Goal: Task Accomplishment & Management: Manage account settings

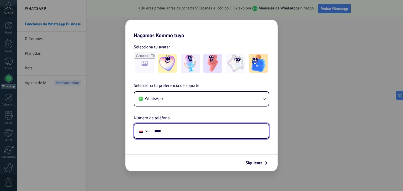
click at [205, 135] on input "****" at bounding box center [210, 131] width 117 height 12
type input "**********"
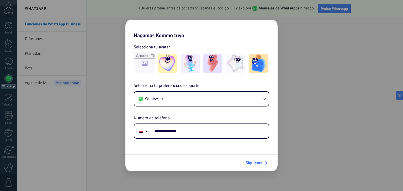
click at [267, 162] on button "Siguiente" at bounding box center [256, 163] width 26 height 9
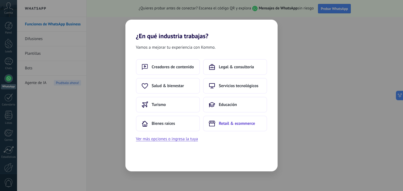
click at [225, 123] on span "Retail & ecommerce" at bounding box center [237, 123] width 36 height 5
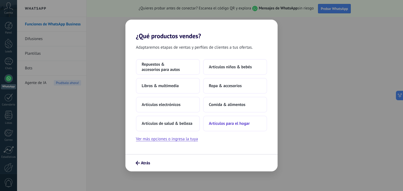
click at [216, 125] on span "Artículos para el hogar" at bounding box center [229, 123] width 41 height 5
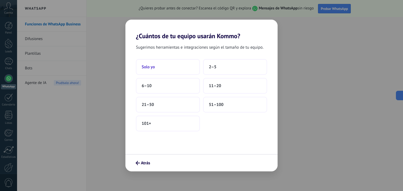
click at [154, 70] on button "Solo yo" at bounding box center [168, 67] width 64 height 16
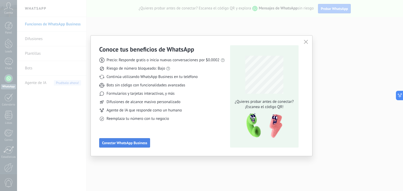
click at [136, 143] on span "Conectar WhatsApp Business" at bounding box center [124, 143] width 45 height 4
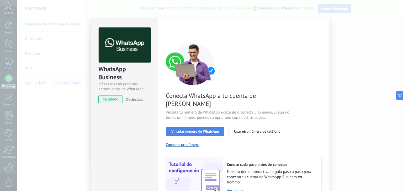
click at [182, 130] on span "Vincular número de WhatsApp" at bounding box center [194, 132] width 47 height 4
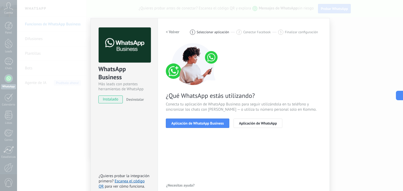
click at [182, 122] on span "Aplicación de WhatsApp Business" at bounding box center [197, 124] width 52 height 4
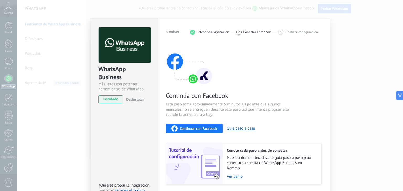
scroll to position [17, 0]
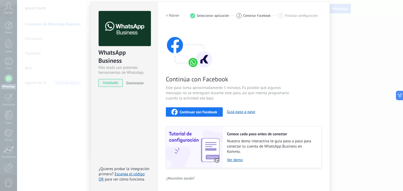
click at [112, 85] on span "instalado" at bounding box center [111, 83] width 24 height 8
click at [215, 112] on span "Continuar con Facebook" at bounding box center [198, 112] width 37 height 4
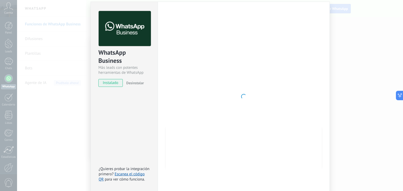
scroll to position [7, 0]
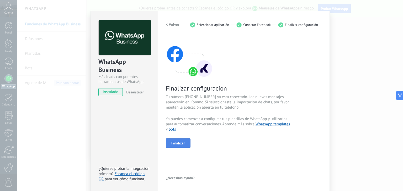
click at [178, 145] on span "Finalizar" at bounding box center [178, 144] width 14 height 4
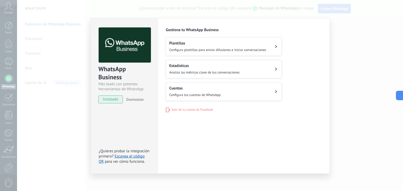
scroll to position [0, 0]
click at [262, 45] on h2 "Plantillas" at bounding box center [217, 43] width 97 height 5
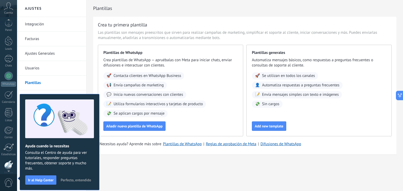
scroll to position [26, 0]
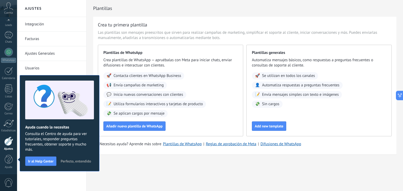
click at [77, 161] on span "Perfecto, entendido" at bounding box center [76, 162] width 30 height 4
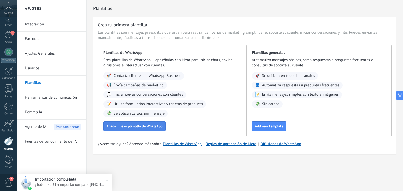
click at [146, 126] on span "Añadir nueva plantilla de WhatsApp" at bounding box center [134, 127] width 56 height 4
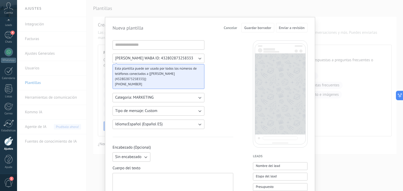
click at [198, 58] on icon "button" at bounding box center [199, 58] width 5 height 5
click at [198, 58] on li "[PERSON_NAME] WABA ID: 432802873258333" at bounding box center [156, 58] width 95 height 9
click at [174, 182] on div at bounding box center [172, 186] width 115 height 21
paste div
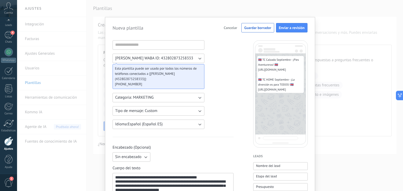
click at [191, 106] on button "Tipo de mensaje: Custom" at bounding box center [158, 110] width 92 height 9
click at [191, 107] on li "Custom" at bounding box center [156, 111] width 95 height 9
click at [197, 95] on icon "button" at bounding box center [199, 97] width 5 height 5
click at [197, 93] on li "UTILITY" at bounding box center [156, 97] width 95 height 9
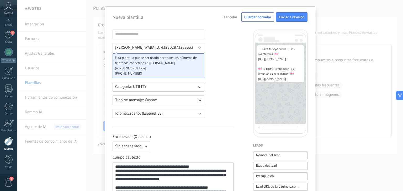
scroll to position [0, 0]
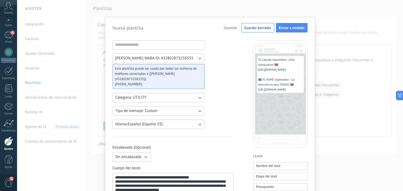
click at [145, 82] on span "[PHONE_NUMBER]" at bounding box center [156, 84] width 83 height 5
click at [199, 57] on icon "button" at bounding box center [199, 58] width 5 height 5
click at [198, 57] on li "[PERSON_NAME] WABA ID: 432802873258333" at bounding box center [156, 58] width 95 height 9
click at [295, 28] on span "Enviar a revisión" at bounding box center [292, 28] width 26 height 4
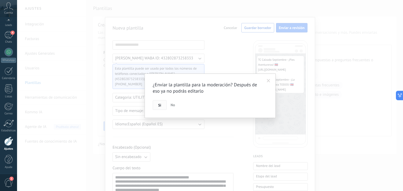
click at [156, 107] on button "Si" at bounding box center [160, 105] width 14 height 10
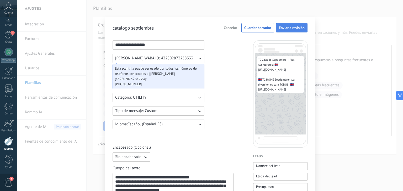
type input "**********"
click at [286, 25] on button "Enviar a revisión" at bounding box center [291, 27] width 31 height 9
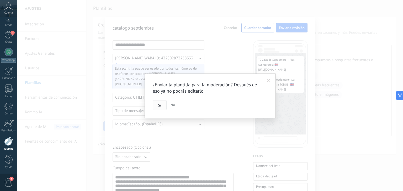
click at [160, 107] on span "Si" at bounding box center [159, 106] width 3 height 4
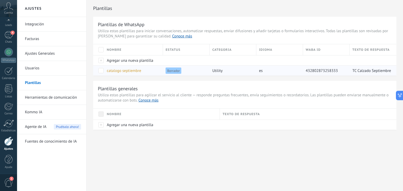
click at [100, 71] on span at bounding box center [100, 70] width 5 height 5
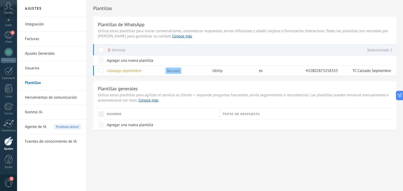
click at [134, 151] on div "Plantillas Plantillas de WhatsApp Utiliza estas plantillas para iniciar convers…" at bounding box center [245, 76] width 316 height 152
click at [102, 68] on span at bounding box center [100, 70] width 5 height 5
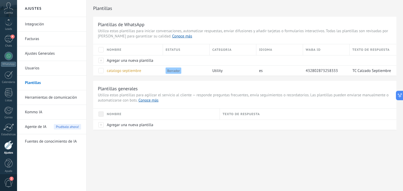
scroll to position [23, 0]
click at [0, 141] on link "Ajustes" at bounding box center [8, 147] width 17 height 14
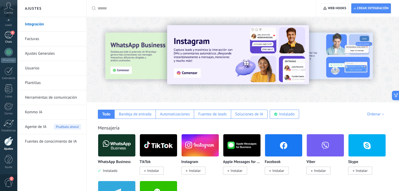
click at [9, 37] on div "4" at bounding box center [8, 35] width 8 height 8
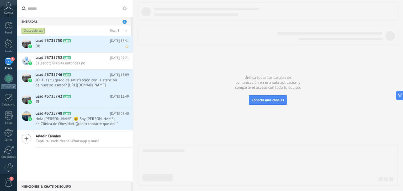
click at [45, 50] on div "Lead #3735750 A101 [DATE] 13:41 Ok" at bounding box center [83, 44] width 97 height 17
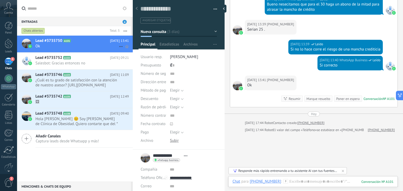
scroll to position [251, 0]
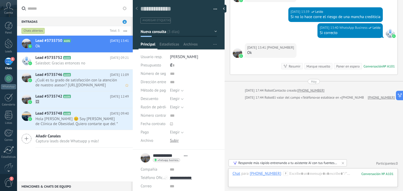
click at [47, 79] on span "¿Cuál es tu grado de satisfacción con la atención de nuestro asesor? [URL][DOMA…" at bounding box center [76, 83] width 83 height 10
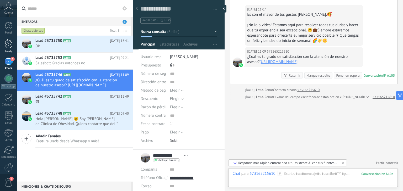
click at [5, 46] on div at bounding box center [9, 44] width 8 height 10
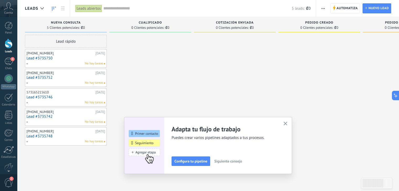
click at [7, 8] on use at bounding box center [8, 6] width 9 height 8
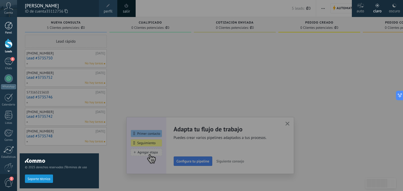
click at [8, 27] on div at bounding box center [9, 26] width 8 height 8
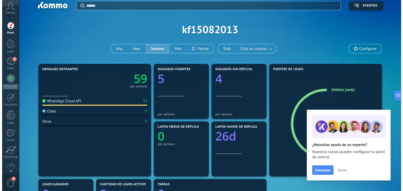
scroll to position [26, 0]
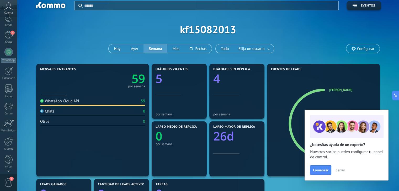
click at [9, 179] on span "2" at bounding box center [8, 183] width 9 height 9
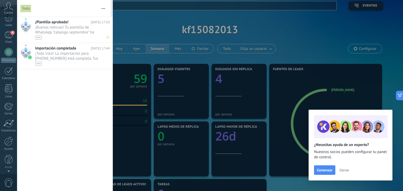
click at [43, 26] on span "¡Buenas noticias! Tu plantilla de WhatsApp "catalogo septiembre" ha sido aproba…" at bounding box center [67, 32] width 64 height 15
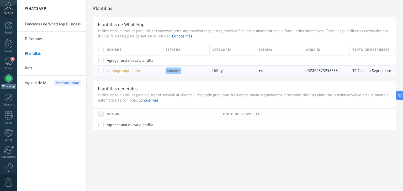
click at [100, 69] on span at bounding box center [100, 70] width 5 height 5
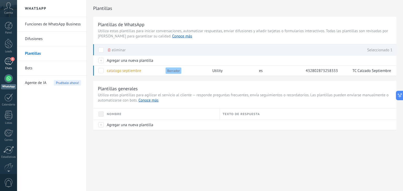
click at [11, 61] on div "4" at bounding box center [8, 62] width 8 height 8
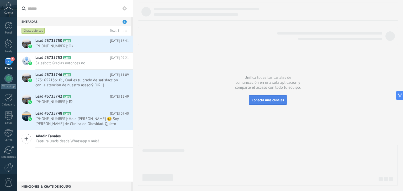
click at [276, 100] on span "Conecta más canales" at bounding box center [267, 100] width 32 height 5
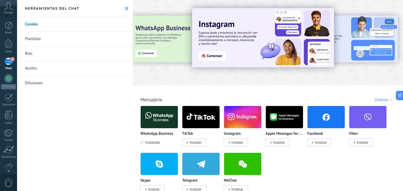
click at [36, 84] on link "Difusiones" at bounding box center [75, 83] width 116 height 15
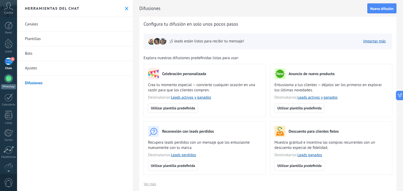
click at [9, 81] on div at bounding box center [8, 78] width 8 height 8
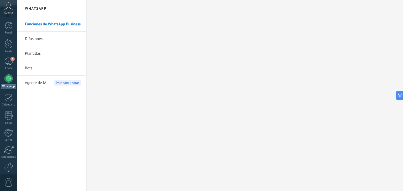
click at [9, 11] on div "Cuenta" at bounding box center [8, 8] width 17 height 17
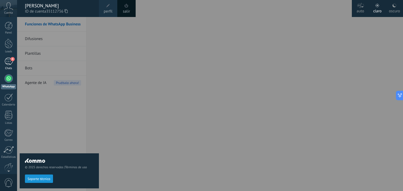
click at [10, 62] on div "4" at bounding box center [8, 62] width 8 height 8
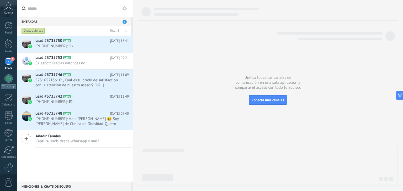
click at [53, 140] on span "Captura leads desde Whatsapp y más!" at bounding box center [67, 141] width 63 height 5
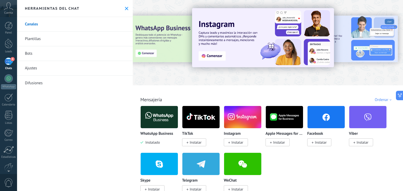
click at [156, 120] on img at bounding box center [159, 117] width 37 height 25
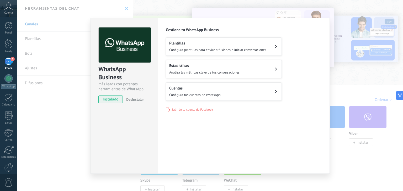
click at [74, 52] on div "WhatsApp Business Más leads con potentes herramientas de WhatsApp instalado Des…" at bounding box center [210, 95] width 386 height 191
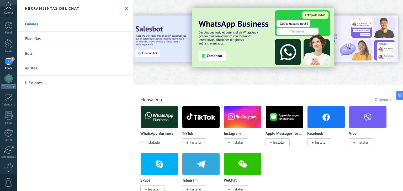
click at [35, 36] on link "Plantillas" at bounding box center [75, 39] width 116 height 15
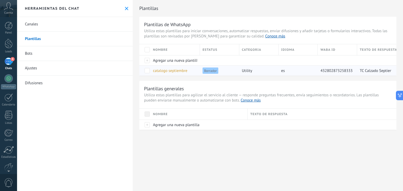
click at [209, 71] on span "Borrador" at bounding box center [210, 71] width 16 height 6
click at [265, 36] on link "Conoce más" at bounding box center [275, 36] width 20 height 5
click at [399, 94] on icon at bounding box center [398, 94] width 1 height 1
type textarea "**********"
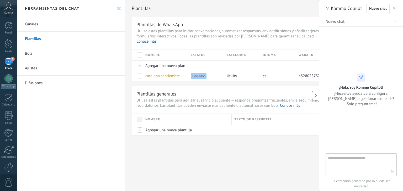
scroll to position [5, 0]
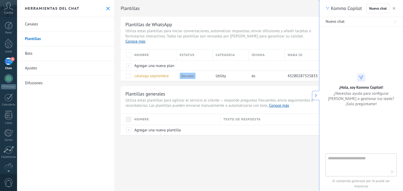
click at [314, 98] on button at bounding box center [315, 95] width 7 height 9
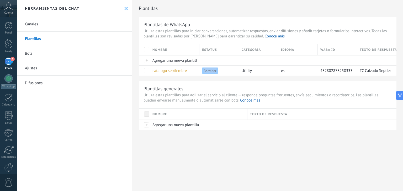
click at [28, 55] on link "Bots" at bounding box center [74, 53] width 115 height 15
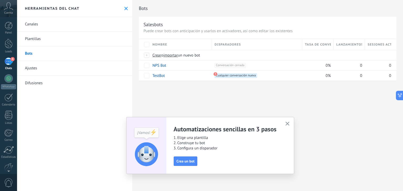
click at [28, 69] on link "Ajustes" at bounding box center [74, 68] width 115 height 15
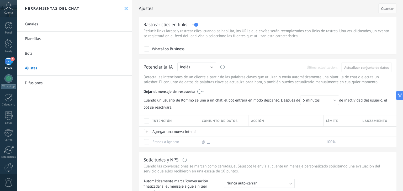
click at [30, 85] on link "Difusiones" at bounding box center [74, 83] width 115 height 15
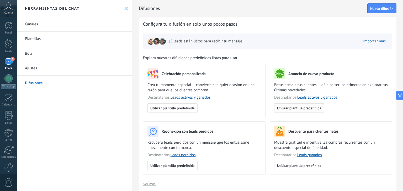
click at [314, 108] on span "Utilizar plantilla predefinida" at bounding box center [299, 108] width 44 height 4
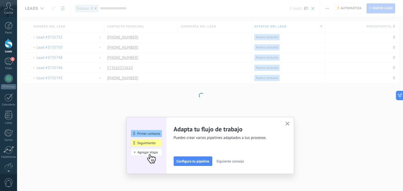
click at [287, 122] on icon "button" at bounding box center [287, 124] width 4 height 4
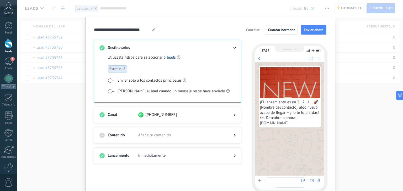
click at [235, 47] on div "Destinatarios Utilizaste filtros para seleccionar 5 leads Estatus: 8 Enviar sol…" at bounding box center [167, 71] width 147 height 63
click at [235, 47] on icon at bounding box center [234, 48] width 3 height 2
click at [255, 32] on span "Cancelar" at bounding box center [252, 30] width 13 height 4
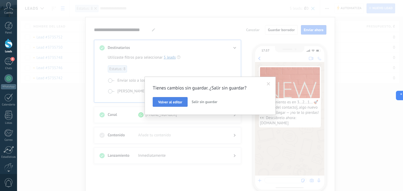
click at [176, 100] on span "Volver al editor" at bounding box center [170, 102] width 24 height 4
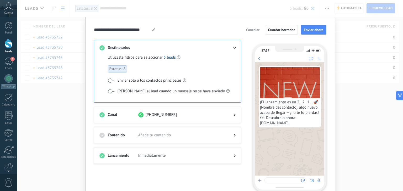
click at [254, 32] on span "Cancelar" at bounding box center [252, 30] width 13 height 4
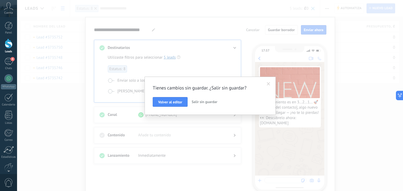
click at [205, 104] on span "Salir sin guardar" at bounding box center [204, 102] width 26 height 5
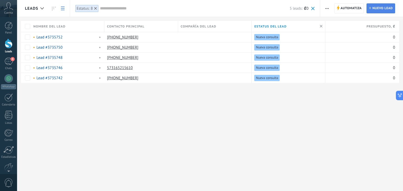
click at [378, 8] on span "Nuevo lead" at bounding box center [382, 8] width 20 height 9
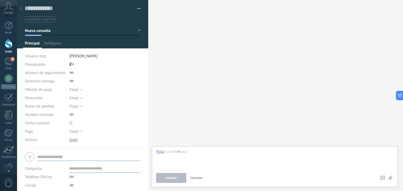
click at [22, 7] on icon at bounding box center [21, 8] width 2 height 3
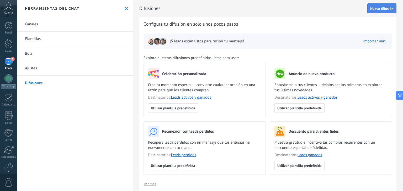
click at [385, 8] on span "Nueva difusión" at bounding box center [381, 9] width 23 height 4
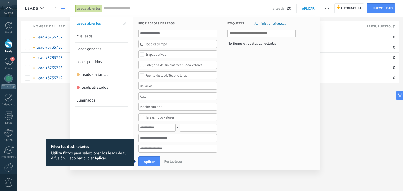
click at [373, 10] on div "Leads Automatiza Nueva difusión Editar embudo Imprimir Ajustes de la lista Impo…" at bounding box center [210, 95] width 386 height 191
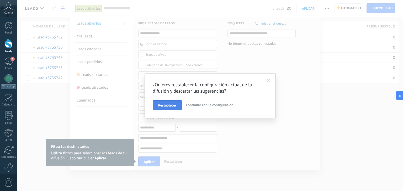
click at [174, 104] on span "Restablecer" at bounding box center [167, 106] width 18 height 4
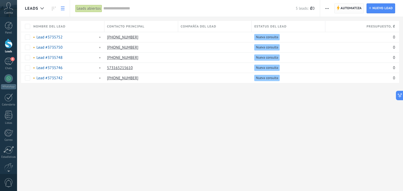
click at [356, 9] on span "Automatiza" at bounding box center [350, 8] width 21 height 9
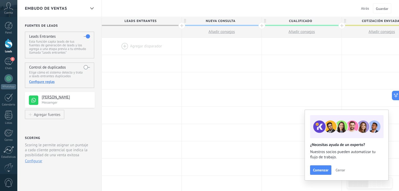
click at [362, 8] on span "Atrás" at bounding box center [365, 8] width 8 height 5
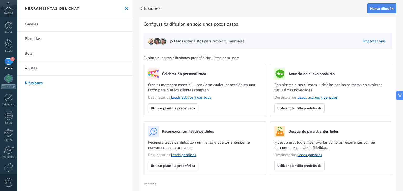
click at [381, 9] on span "Nueva difusión" at bounding box center [381, 9] width 23 height 4
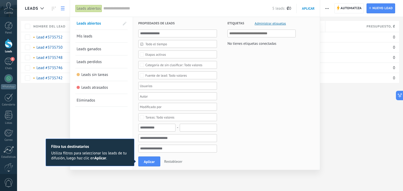
click at [329, 140] on div "Leads Automatiza Nueva difusión Editar embudo Imprimir Ajustes de la lista Impo…" at bounding box center [210, 95] width 386 height 191
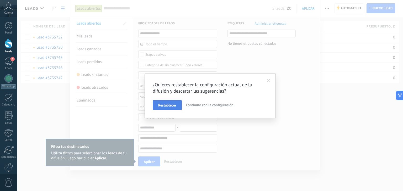
click at [168, 105] on span "Restablecer" at bounding box center [167, 106] width 18 height 4
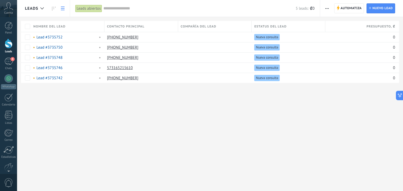
click at [117, 9] on input "text" at bounding box center [199, 9] width 192 height 6
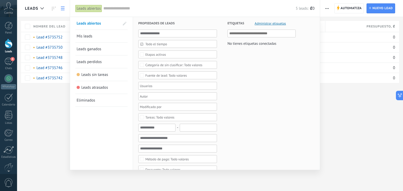
click at [85, 7] on div "Leads abiertos" at bounding box center [88, 9] width 27 height 8
click at [337, 111] on div at bounding box center [201, 95] width 403 height 191
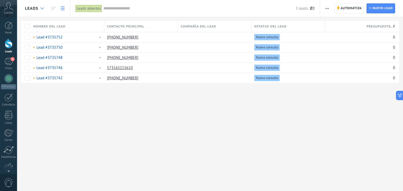
click at [40, 10] on div at bounding box center [42, 8] width 9 height 10
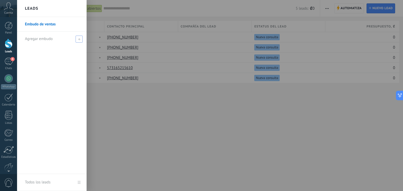
click at [80, 41] on span at bounding box center [79, 39] width 7 height 7
click at [49, 26] on link "Embudo de ventas" at bounding box center [53, 24] width 56 height 15
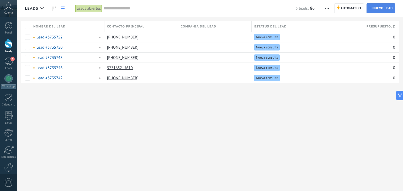
click at [377, 9] on span "Nuevo lead" at bounding box center [382, 8] width 20 height 9
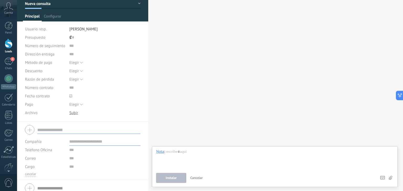
scroll to position [33, 0]
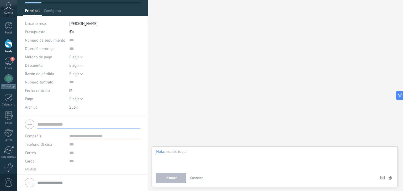
click at [32, 126] on div at bounding box center [82, 124] width 115 height 13
click at [41, 126] on input "text" at bounding box center [88, 124] width 103 height 8
paste input "**********"
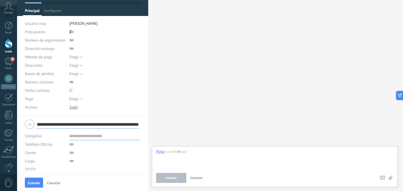
scroll to position [0, 5944]
type input "**********"
click at [38, 184] on span "Guardar" at bounding box center [34, 183] width 12 height 4
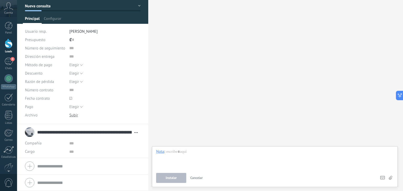
scroll to position [9, 0]
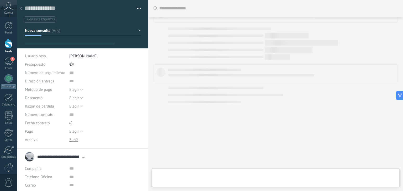
type textarea "**********"
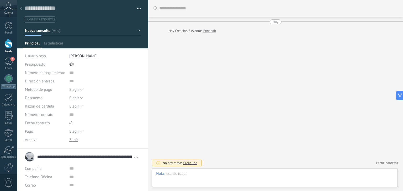
scroll to position [8, 0]
click at [22, 8] on div at bounding box center [20, 9] width 7 height 10
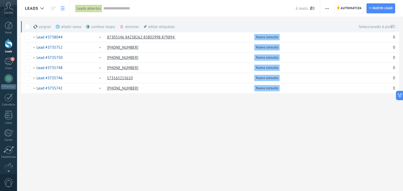
click at [130, 26] on div "eliminar màs" at bounding box center [138, 27] width 37 height 12
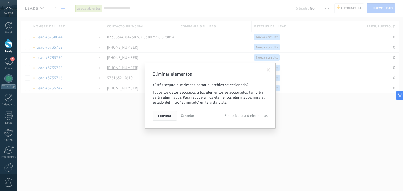
click at [162, 116] on span "Eliminar" at bounding box center [164, 116] width 13 height 4
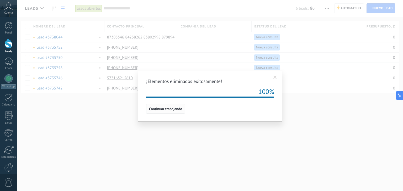
click at [159, 109] on span "Continuar trabajando" at bounding box center [165, 109] width 33 height 4
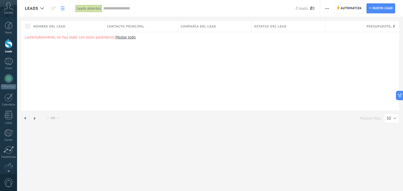
click at [123, 37] on link "Mostar todo" at bounding box center [125, 37] width 20 height 5
click at [372, 8] on link "Lead Nuevo lead" at bounding box center [380, 8] width 29 height 10
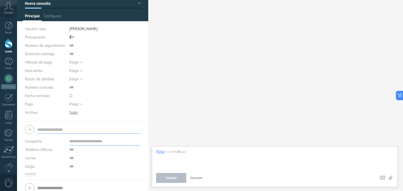
scroll to position [33, 0]
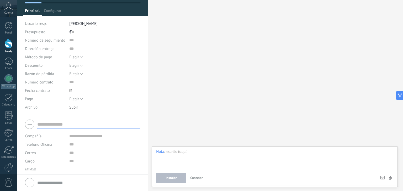
click at [69, 125] on input "text" at bounding box center [88, 124] width 103 height 8
paste input "********"
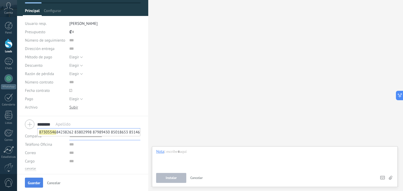
type input "********"
click at [34, 186] on button "Guardar" at bounding box center [34, 183] width 18 height 10
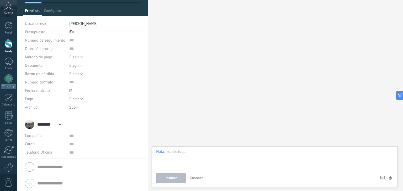
scroll to position [9, 0]
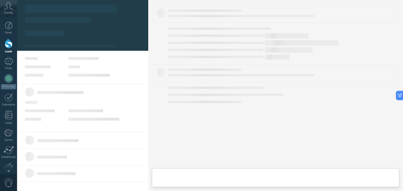
type textarea "**********"
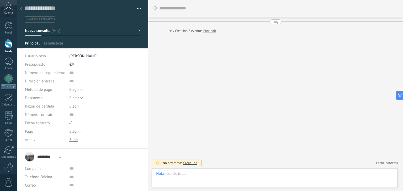
scroll to position [8, 0]
click at [19, 8] on div at bounding box center [20, 9] width 7 height 10
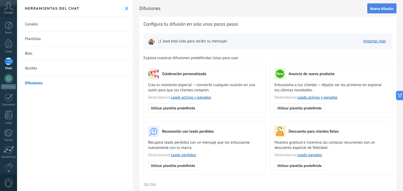
click at [380, 7] on span "Nueva difusión" at bounding box center [381, 9] width 23 height 4
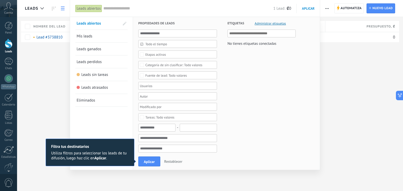
click at [381, 8] on div "Leads Automatiza Nueva difusión Editar embudo Imprimir Ajustes de la lista Impo…" at bounding box center [210, 95] width 386 height 191
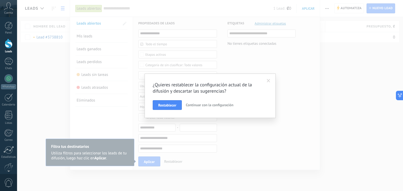
click at [216, 105] on span "Continuar con la configuración" at bounding box center [209, 105] width 47 height 5
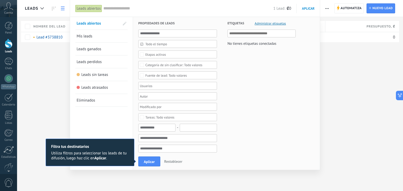
click at [52, 66] on div "Leads Automatiza Nueva difusión Editar embudo Imprimir Ajustes de la lista Impo…" at bounding box center [210, 95] width 386 height 191
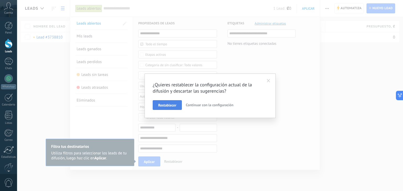
click at [169, 102] on button "Restablecer" at bounding box center [167, 105] width 29 height 10
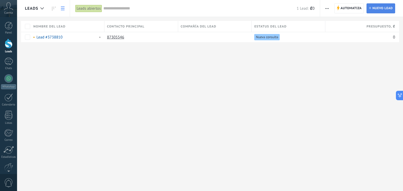
click at [375, 10] on span "Nuevo lead" at bounding box center [382, 8] width 20 height 9
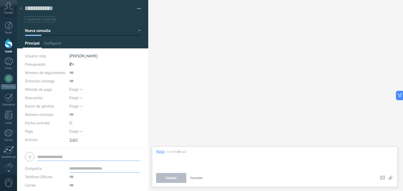
click at [64, 156] on input "text" at bounding box center [88, 157] width 103 height 8
paste input "********"
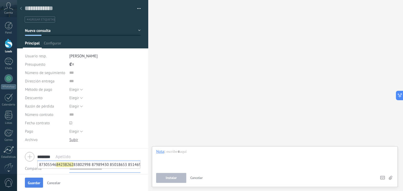
type input "********"
click at [34, 184] on span "Guardar" at bounding box center [34, 183] width 12 height 4
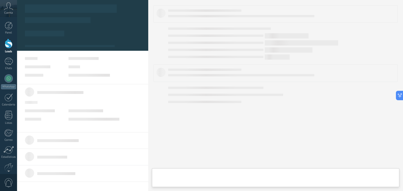
type textarea "**********"
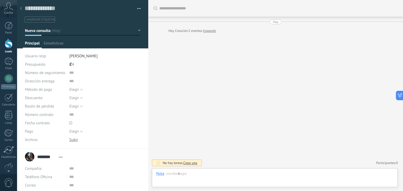
scroll to position [8, 0]
click at [21, 9] on use at bounding box center [21, 8] width 2 height 3
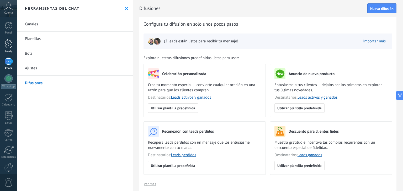
click at [8, 45] on div at bounding box center [9, 44] width 8 height 10
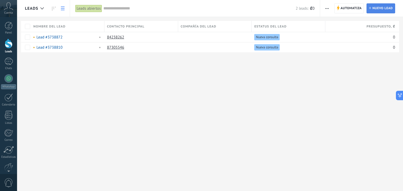
click at [381, 7] on span "Nuevo lead" at bounding box center [382, 8] width 20 height 9
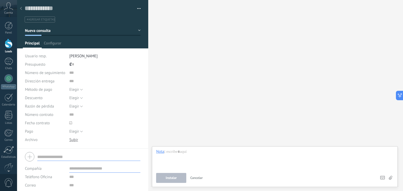
drag, startPoint x: 63, startPoint y: 151, endPoint x: 55, endPoint y: 155, distance: 9.7
click at [55, 155] on div at bounding box center [82, 156] width 115 height 13
click at [55, 155] on input "text" at bounding box center [88, 157] width 103 height 8
paste input "********"
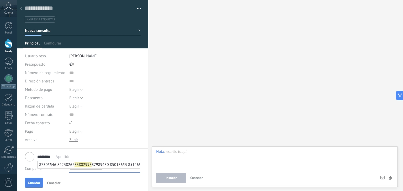
type input "********"
click at [30, 183] on span "Guardar" at bounding box center [34, 183] width 12 height 4
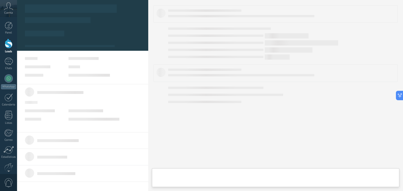
type textarea "**********"
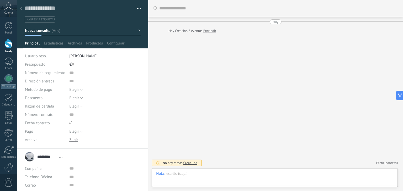
scroll to position [8, 0]
click at [7, 45] on div at bounding box center [9, 44] width 8 height 10
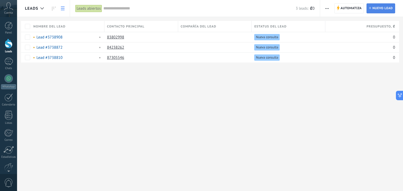
click at [385, 10] on span "Nuevo lead" at bounding box center [382, 8] width 20 height 9
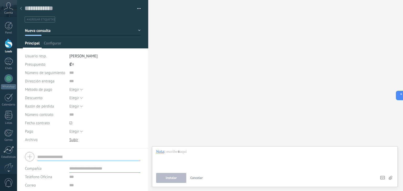
click at [65, 159] on input "text" at bounding box center [88, 157] width 103 height 8
paste input "********"
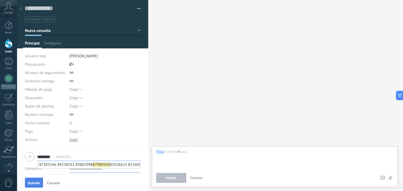
type input "********"
click at [41, 184] on button "Guardar" at bounding box center [34, 183] width 18 height 10
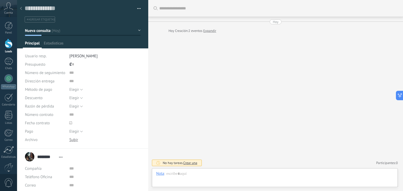
scroll to position [8, 0]
click at [11, 47] on div at bounding box center [9, 44] width 8 height 10
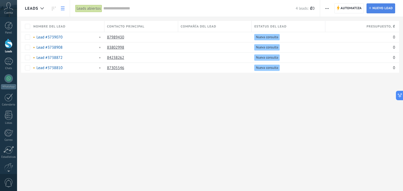
click at [386, 8] on span "Nuevo lead" at bounding box center [382, 8] width 20 height 9
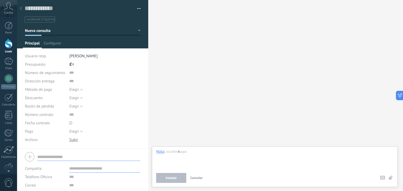
click at [72, 141] on div at bounding box center [73, 140] width 9 height 5
click at [73, 138] on div at bounding box center [73, 140] width 9 height 5
click at [125, 140] on span "Descargar" at bounding box center [132, 140] width 14 height 4
click at [33, 186] on button "Guardar" at bounding box center [34, 183] width 18 height 10
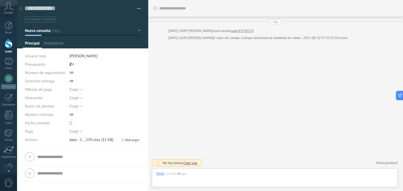
scroll to position [8, 0]
click at [8, 42] on div at bounding box center [9, 44] width 8 height 10
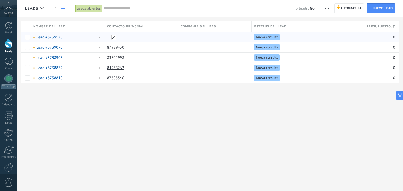
click at [114, 37] on span at bounding box center [113, 37] width 5 height 5
click at [178, 111] on div "Leads Automatiza Nueva difusión Editar embudo Imprimir Ajustes de la lista Impo…" at bounding box center [210, 95] width 386 height 191
click at [107, 38] on div at bounding box center [139, 37] width 71 height 10
click at [53, 37] on link "Lead #3739170" at bounding box center [49, 37] width 26 height 5
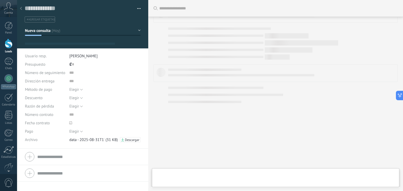
type textarea "**********"
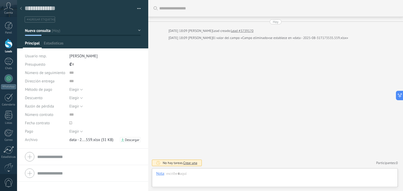
scroll to position [8, 0]
click at [22, 8] on div at bounding box center [20, 9] width 7 height 10
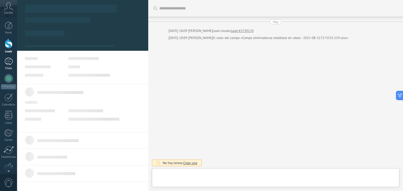
click at [10, 62] on div "1" at bounding box center [8, 62] width 8 height 8
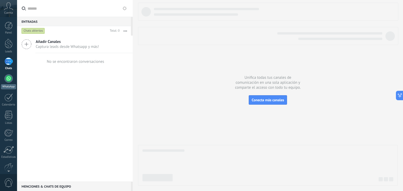
click at [10, 77] on div at bounding box center [8, 78] width 8 height 8
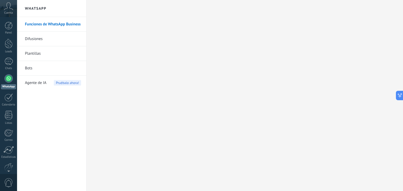
click at [37, 39] on link "Difusiones" at bounding box center [53, 39] width 56 height 15
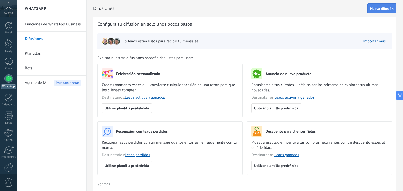
click at [381, 7] on span "Nueva difusión" at bounding box center [381, 9] width 23 height 4
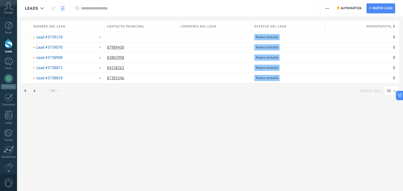
click at [27, 35] on html ".abccls-1,.abccls-2{fill-rule:evenodd}.abccls-2{fill:#fff} .abfcls-1{fill:none}…" at bounding box center [201, 95] width 403 height 191
click at [43, 37] on html ".abccls-1,.abccls-2{fill-rule:evenodd}.abccls-2{fill:#fff} .abfcls-1{fill:none}…" at bounding box center [201, 95] width 403 height 191
click at [28, 39] on html ".abccls-1,.abccls-2{fill-rule:evenodd}.abccls-2{fill:#fff} .abfcls-1{fill:none}…" at bounding box center [201, 95] width 403 height 191
click at [45, 36] on html ".abccls-1,.abccls-2{fill-rule:evenodd}.abccls-2{fill:#fff} .abfcls-1{fill:none}…" at bounding box center [201, 95] width 403 height 191
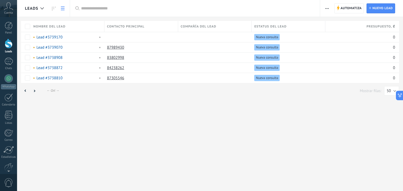
click at [350, 7] on html ".abccls-1,.abccls-2{fill-rule:evenodd}.abccls-2{fill:#fff} .abfcls-1{fill:none}…" at bounding box center [201, 95] width 403 height 191
click at [8, 64] on div at bounding box center [8, 62] width 8 height 8
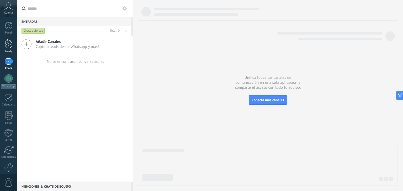
click at [12, 42] on div at bounding box center [9, 44] width 8 height 10
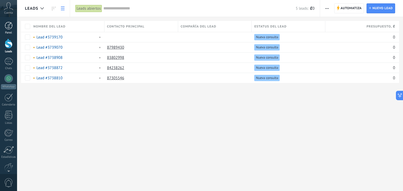
click at [11, 29] on div at bounding box center [9, 26] width 8 height 8
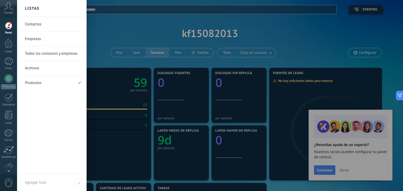
click at [34, 25] on link "Contactos" at bounding box center [53, 24] width 56 height 15
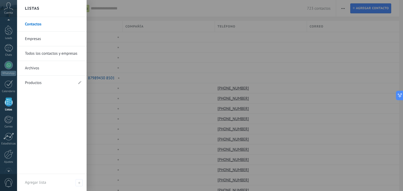
click at [36, 68] on link "Archivos" at bounding box center [53, 68] width 56 height 15
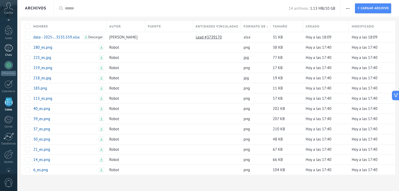
click at [8, 47] on div at bounding box center [8, 48] width 8 height 8
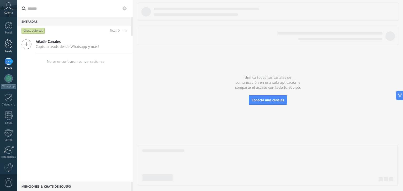
click at [9, 42] on div at bounding box center [9, 44] width 8 height 10
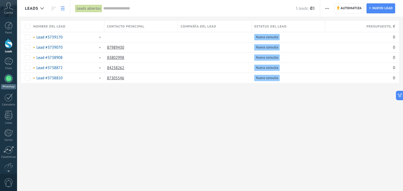
click at [9, 79] on div at bounding box center [8, 78] width 8 height 8
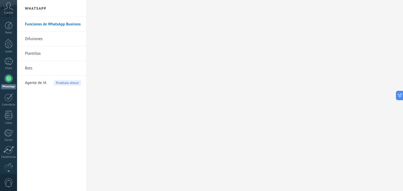
click at [34, 38] on link "Difusiones" at bounding box center [53, 39] width 56 height 15
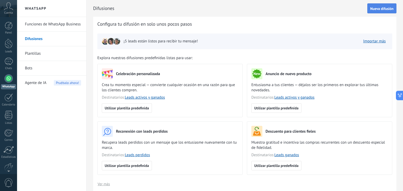
click at [381, 7] on span "Nueva difusión" at bounding box center [381, 9] width 23 height 4
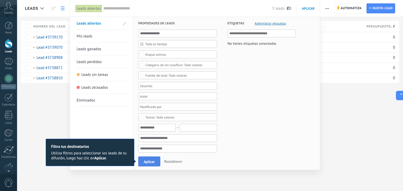
click at [158, 162] on button "Aplicar" at bounding box center [149, 162] width 22 height 10
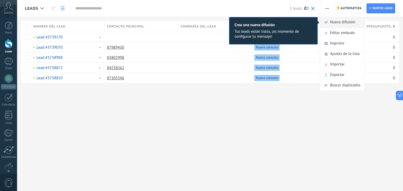
click at [347, 20] on span "Nueva difusión" at bounding box center [342, 22] width 25 height 10
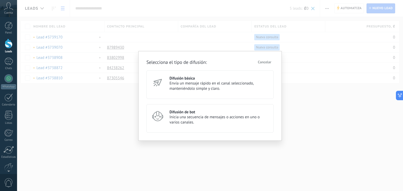
click at [186, 85] on span "Envía un mensaje rápido en el canal seleccionado, manteniéndolo simple y claro." at bounding box center [218, 86] width 99 height 10
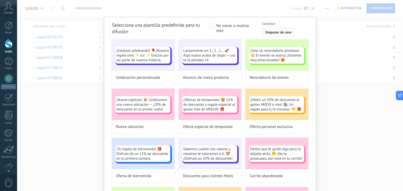
click at [277, 35] on button "Empezar de cero" at bounding box center [278, 32] width 32 height 9
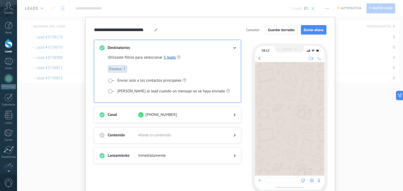
click at [288, 28] on span "Guardar borrador" at bounding box center [281, 30] width 27 height 4
